Goal: Find specific page/section: Find specific page/section

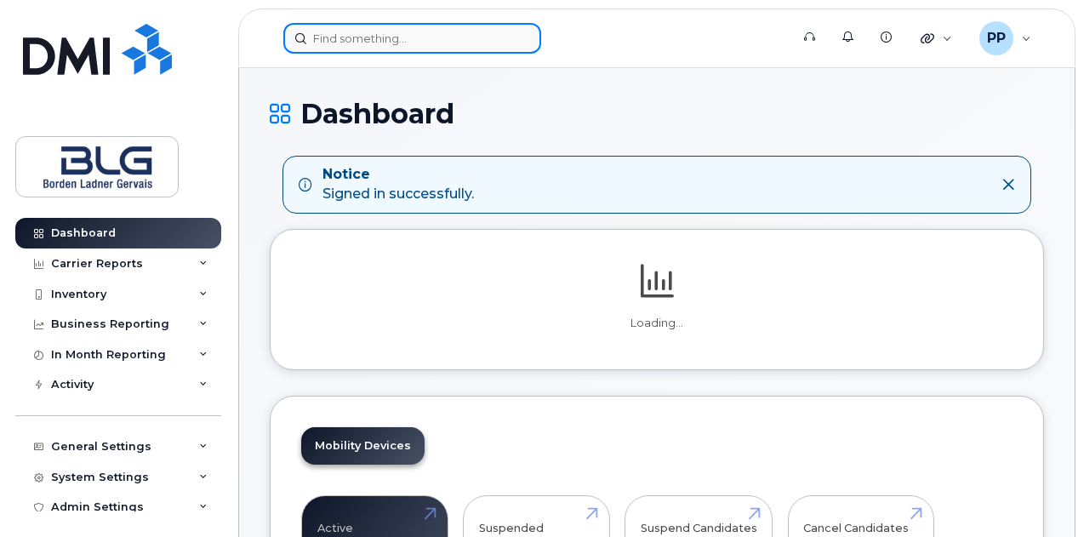
click at [489, 38] on input at bounding box center [412, 38] width 258 height 31
paste input "[PHONE_NUMBER]"
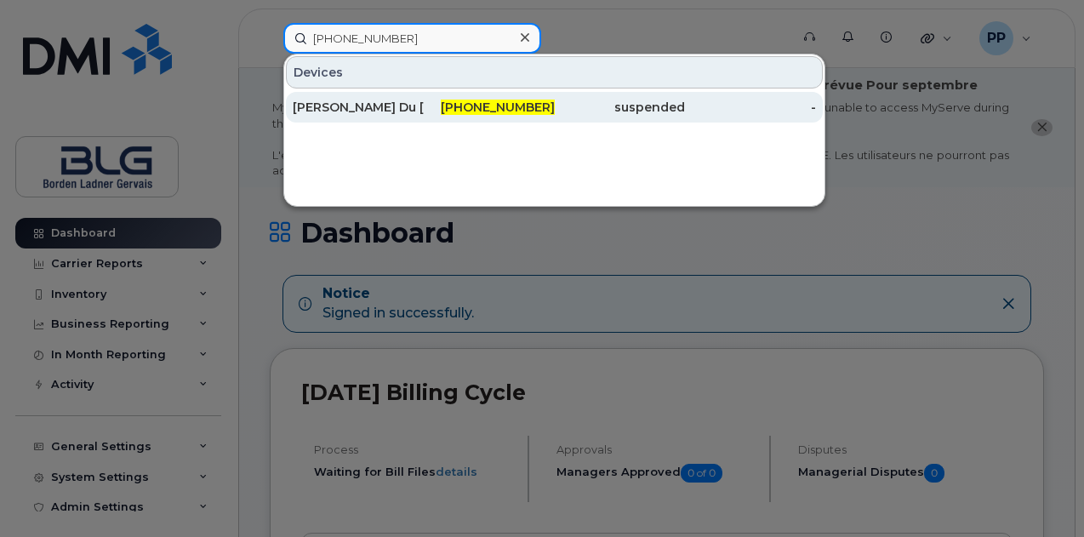
type input "[PHONE_NUMBER]"
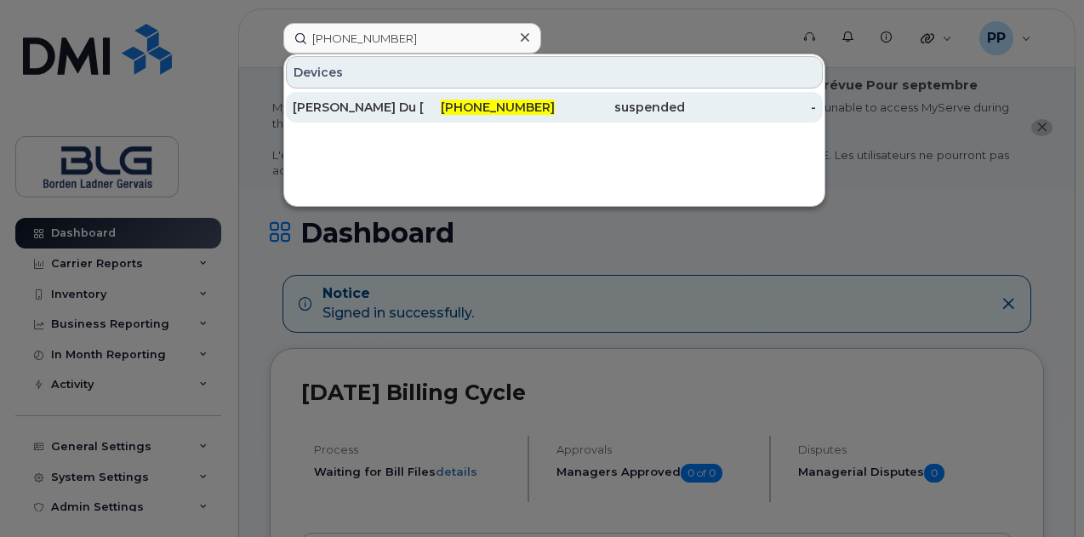
click at [436, 117] on div "514-815-5274" at bounding box center [489, 107] width 131 height 31
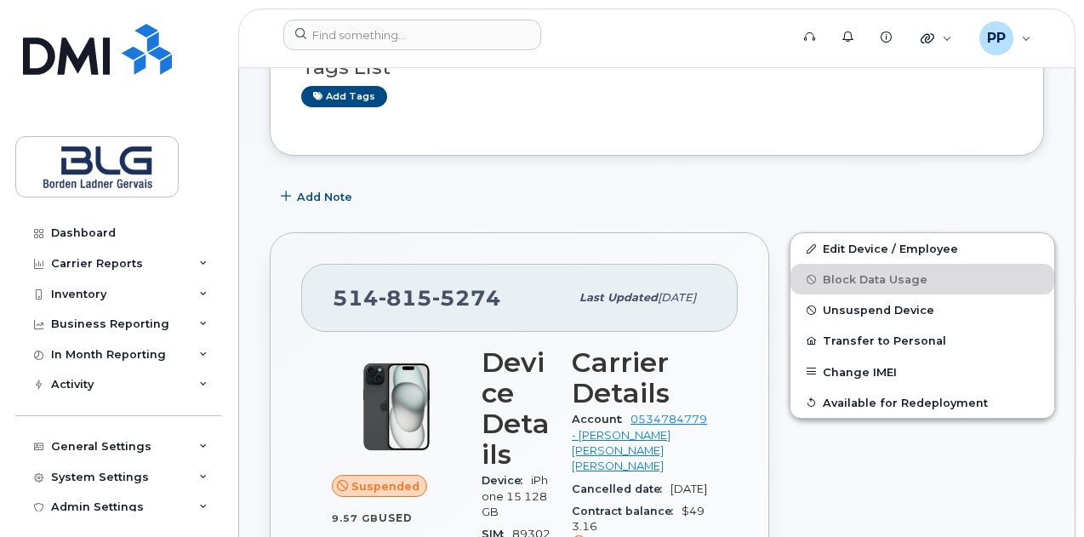
scroll to position [511, 0]
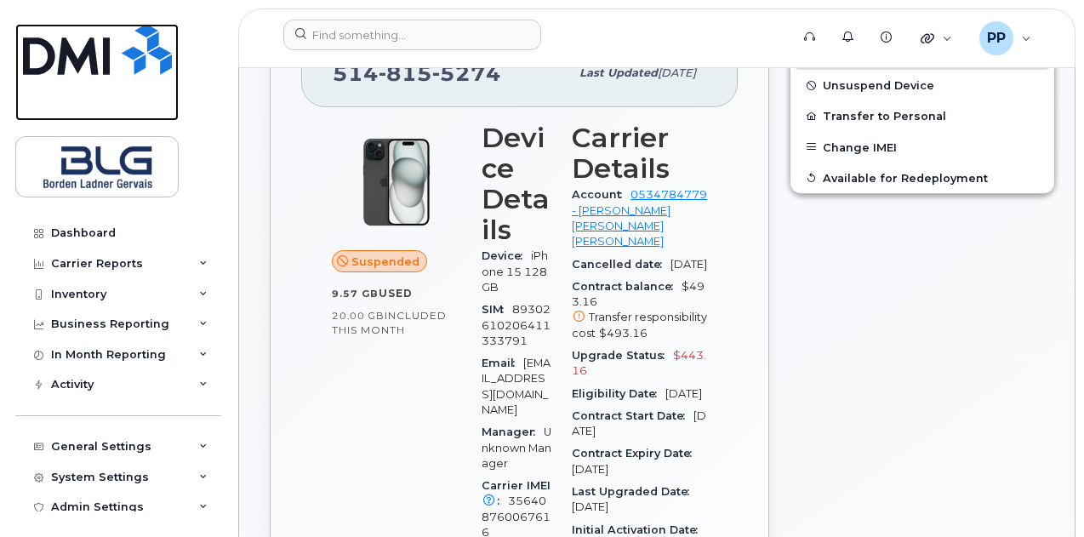
click at [100, 85] on link at bounding box center [96, 72] width 163 height 97
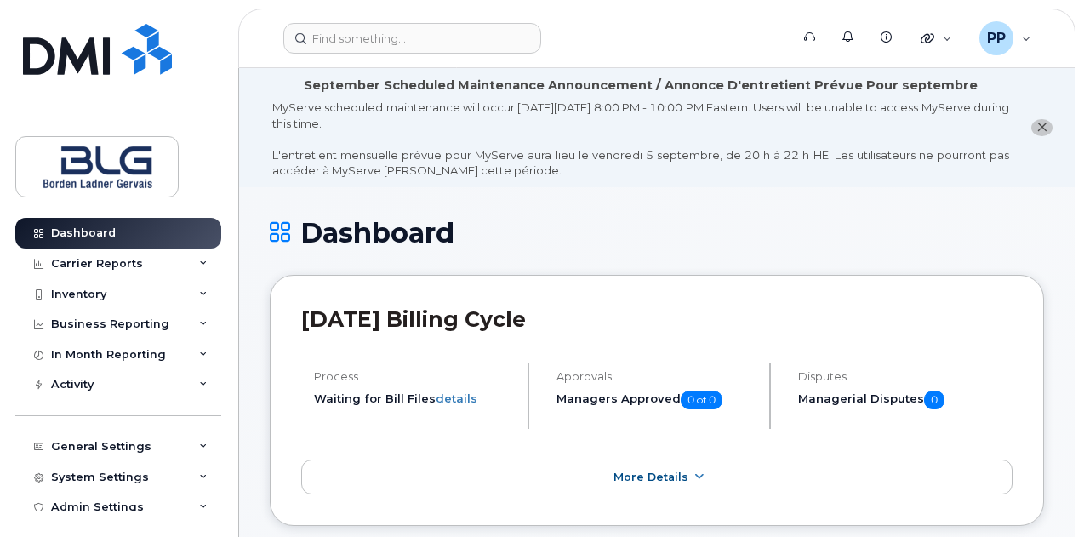
click at [409, 241] on h1 "Dashboard" at bounding box center [657, 233] width 774 height 30
click at [603, 241] on h1 "Dashboard" at bounding box center [657, 233] width 774 height 30
click at [383, 244] on h1 "Dashboard" at bounding box center [657, 233] width 774 height 30
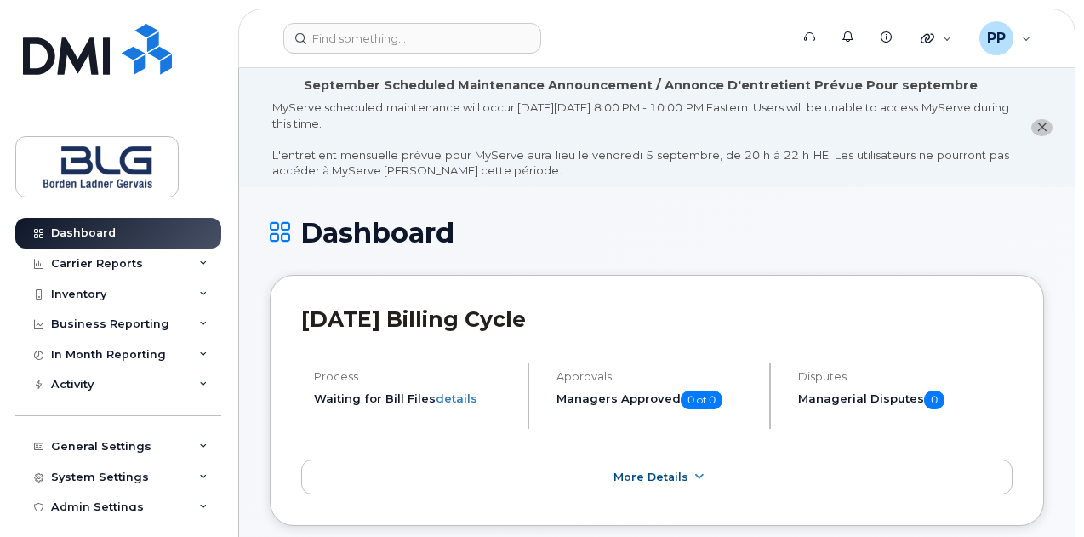
click at [383, 244] on h1 "Dashboard" at bounding box center [657, 233] width 774 height 30
click at [528, 247] on h1 "Dashboard" at bounding box center [657, 233] width 774 height 30
click at [128, 227] on link "Dashboard" at bounding box center [118, 233] width 206 height 31
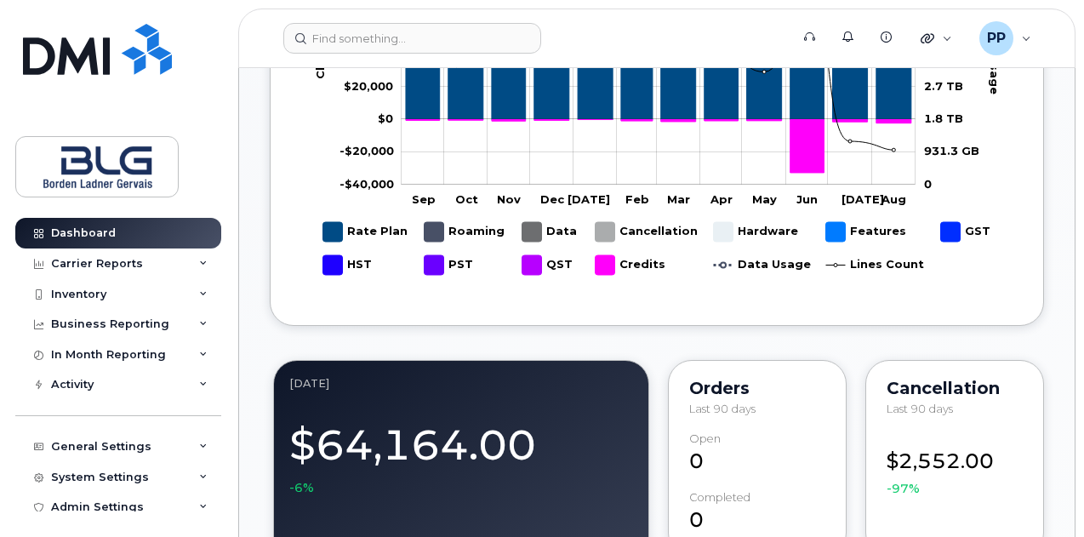
scroll to position [1385, 0]
